Goal: Find specific page/section: Find specific page/section

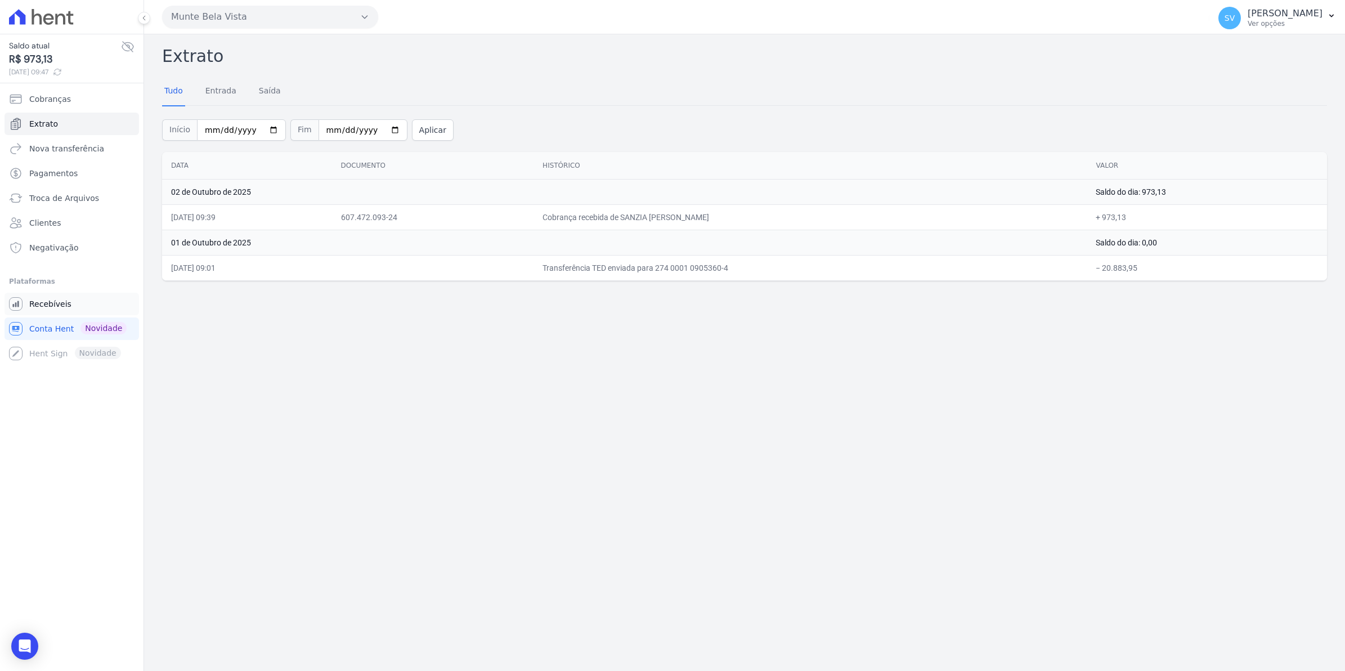
click at [40, 307] on span "Recebíveis" at bounding box center [50, 303] width 42 height 11
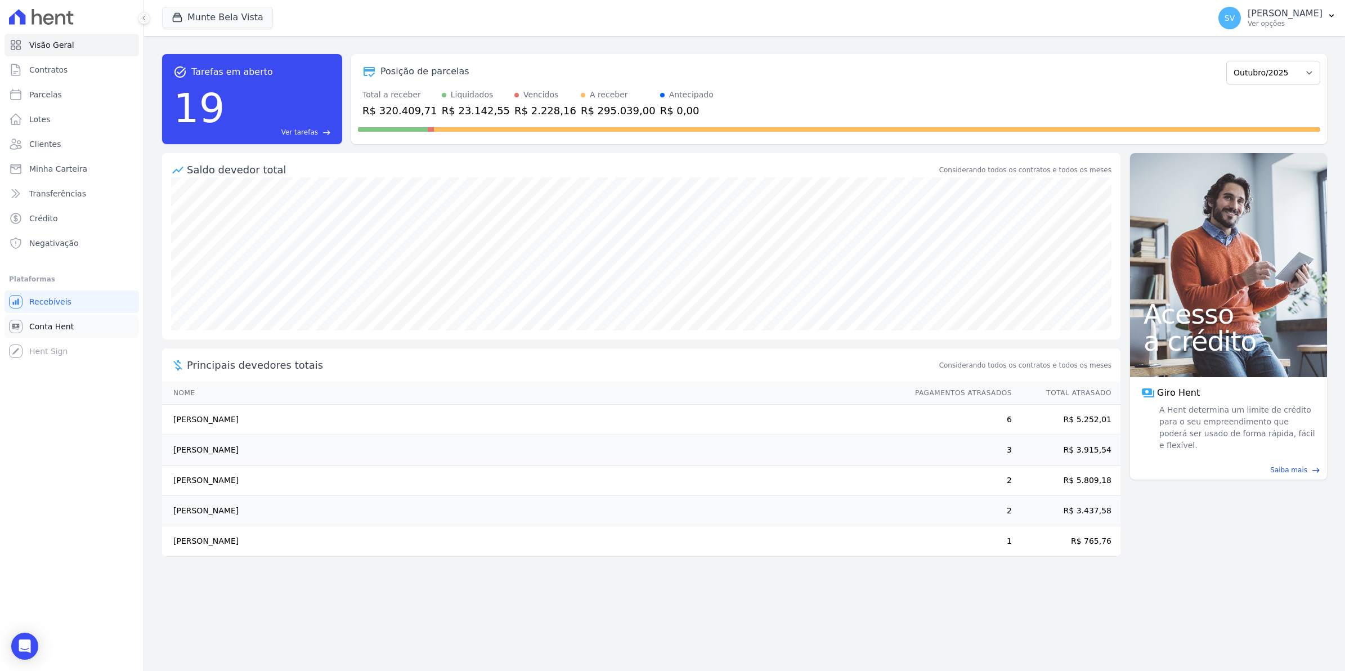
click at [37, 326] on span "Conta Hent" at bounding box center [51, 326] width 44 height 11
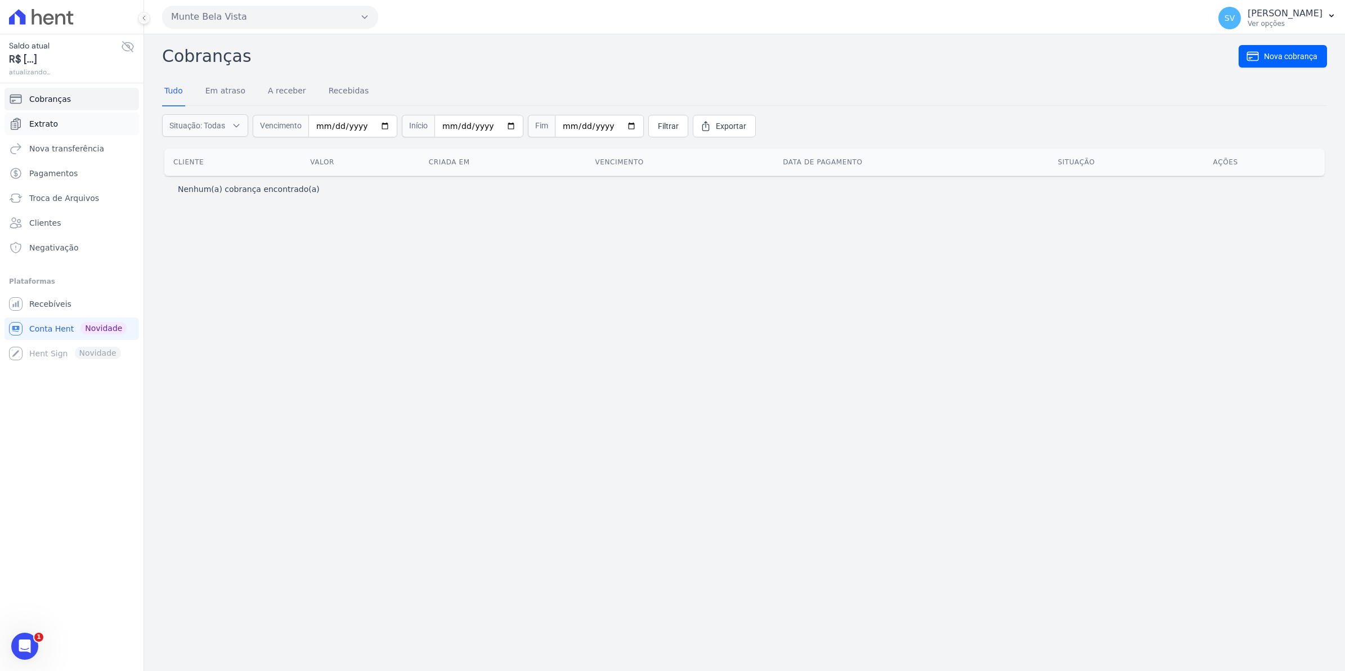
click at [47, 128] on span "Extrato" at bounding box center [43, 123] width 29 height 11
